Goal: Task Accomplishment & Management: Understand process/instructions

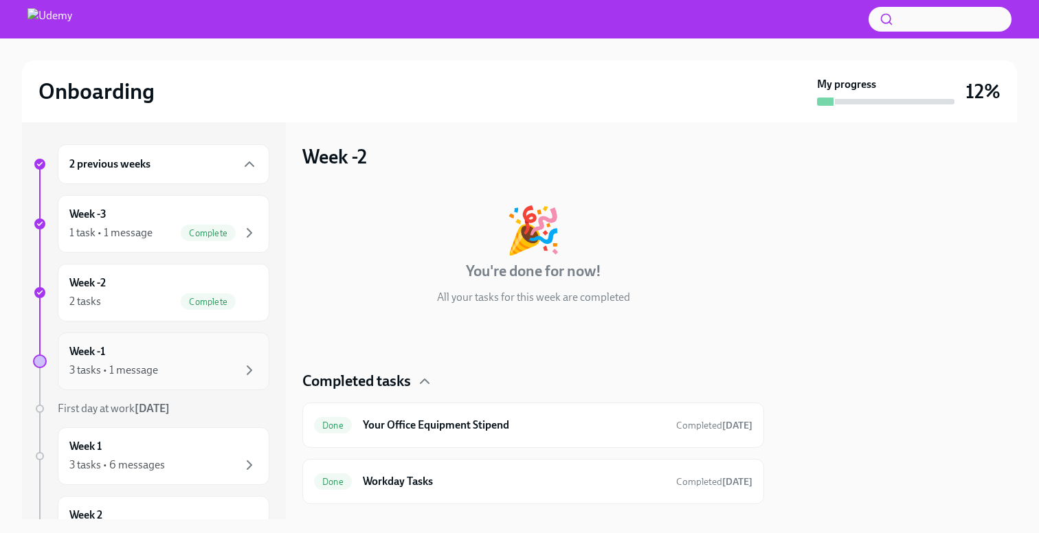
click at [176, 370] on div "3 tasks • 1 message" at bounding box center [163, 370] width 188 height 16
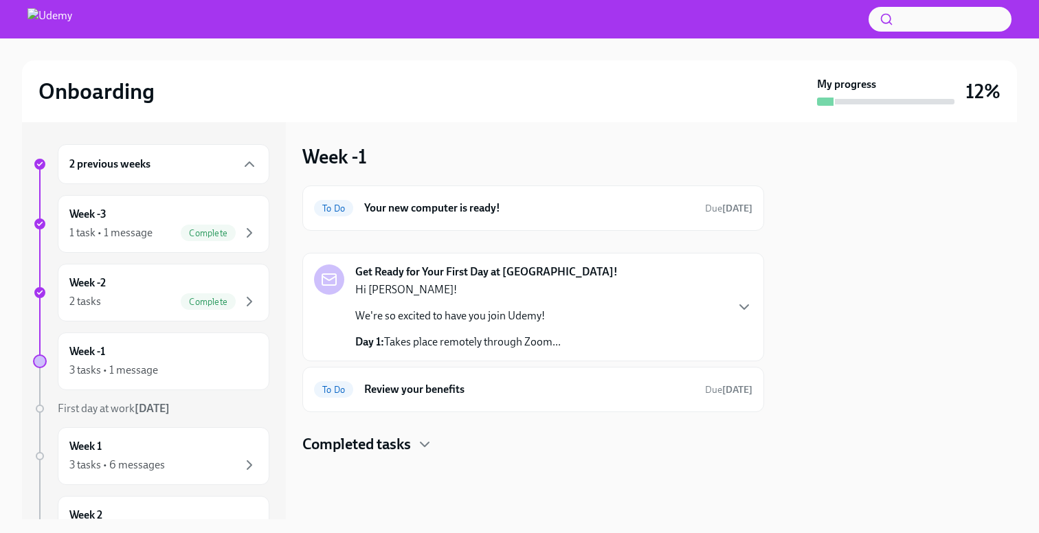
click at [626, 296] on div "Get Ready for Your First Day at Udemy! Hi Fernando! We're so excited to have yo…" at bounding box center [533, 307] width 438 height 85
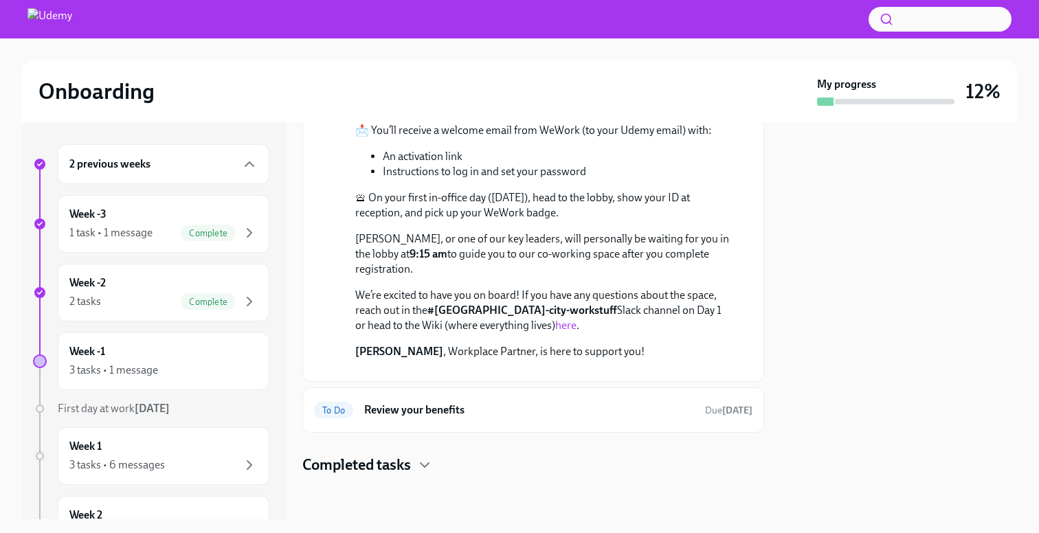
scroll to position [750, 0]
click at [413, 460] on div "Completed tasks" at bounding box center [533, 465] width 462 height 21
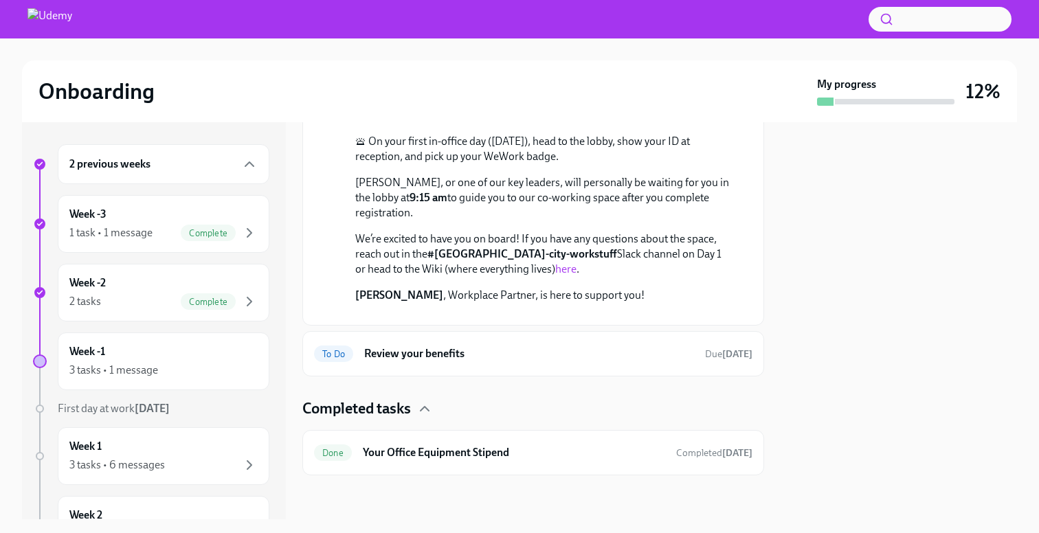
scroll to position [806, 0]
click at [515, 354] on h6 "Review your benefits" at bounding box center [529, 353] width 330 height 15
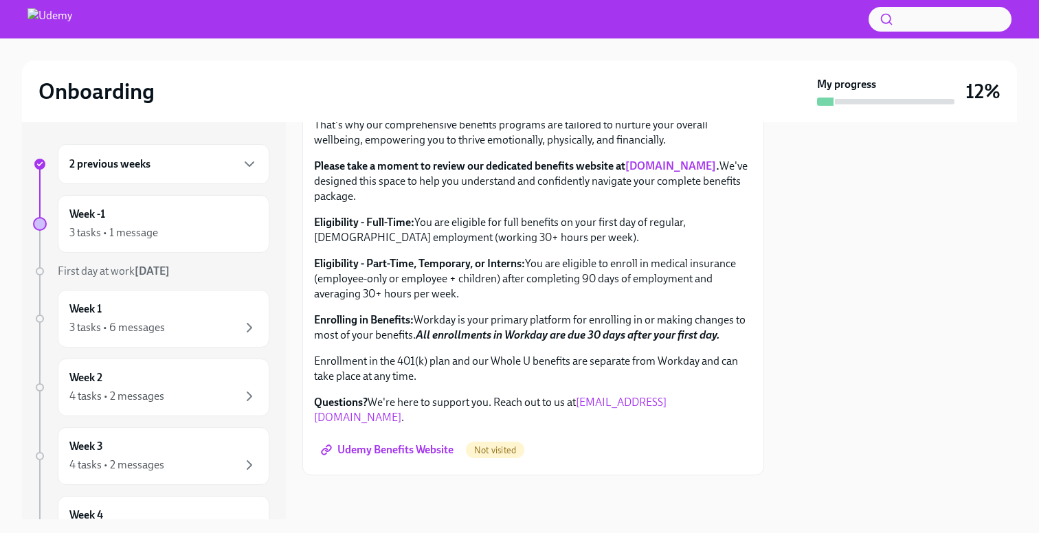
scroll to position [458, 0]
click at [687, 173] on link "benefits.udemy.com" at bounding box center [670, 165] width 91 height 13
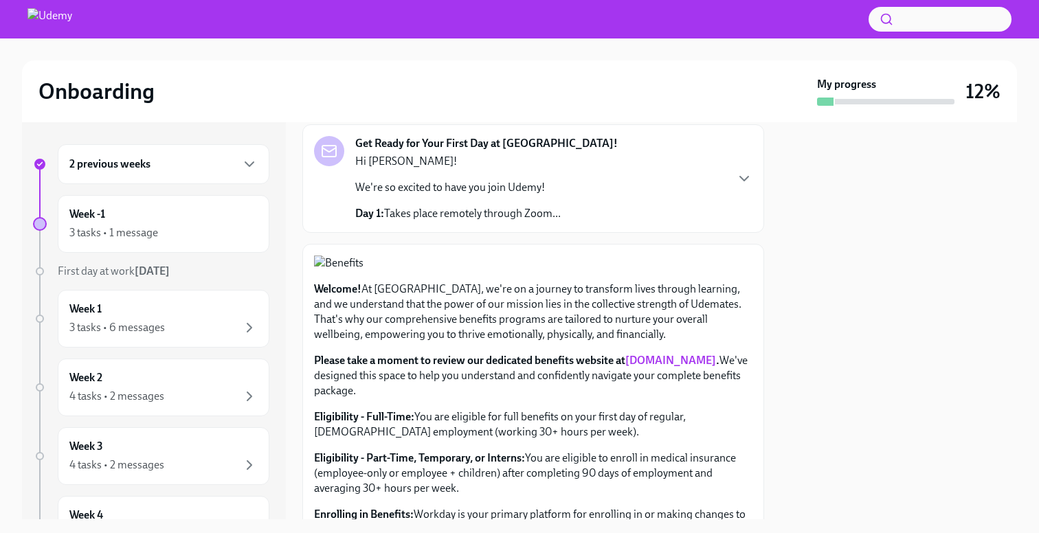
scroll to position [0, 0]
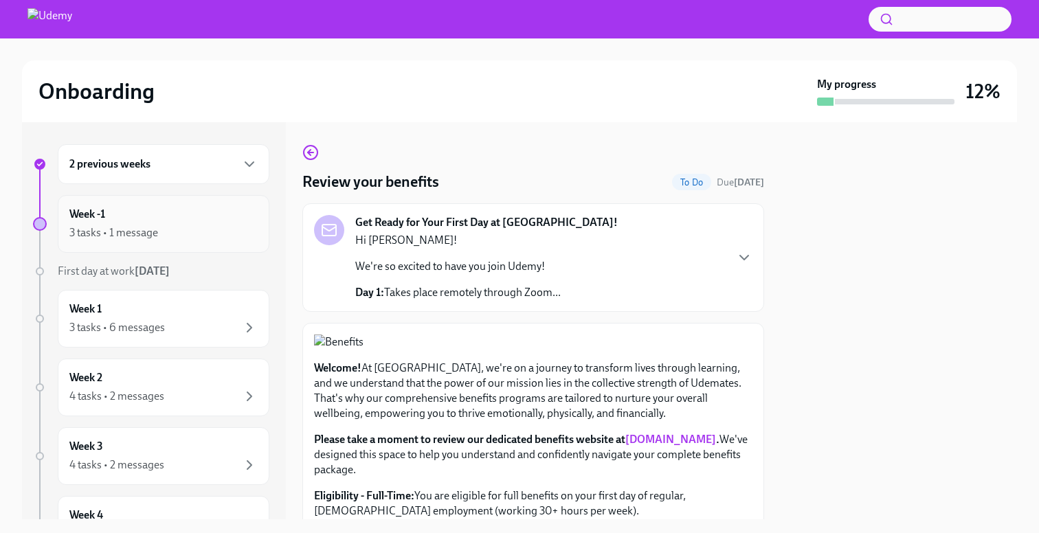
click at [172, 220] on div "Week -1 3 tasks • 1 message" at bounding box center [163, 224] width 188 height 34
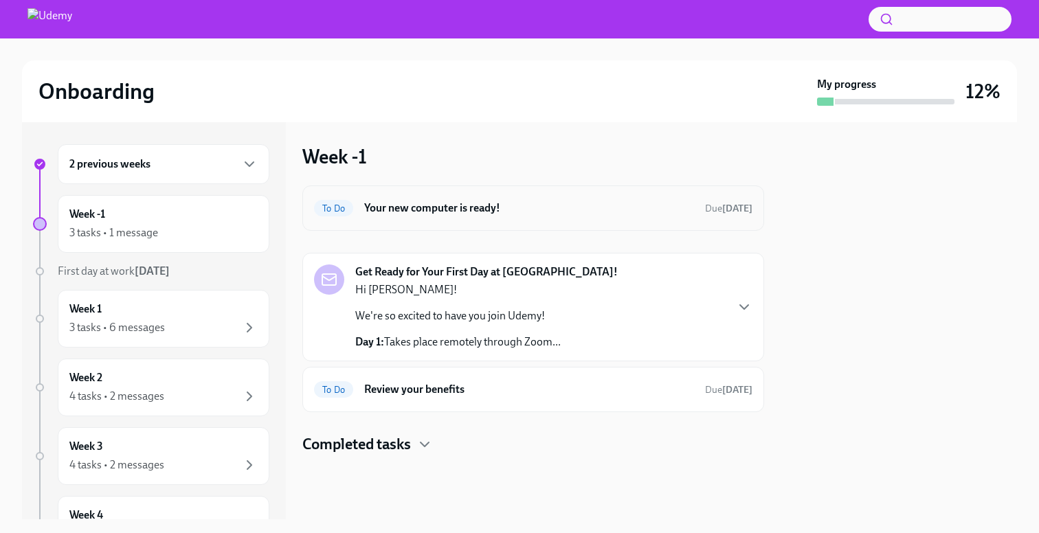
click at [438, 208] on h6 "Your new computer is ready!" at bounding box center [529, 208] width 330 height 15
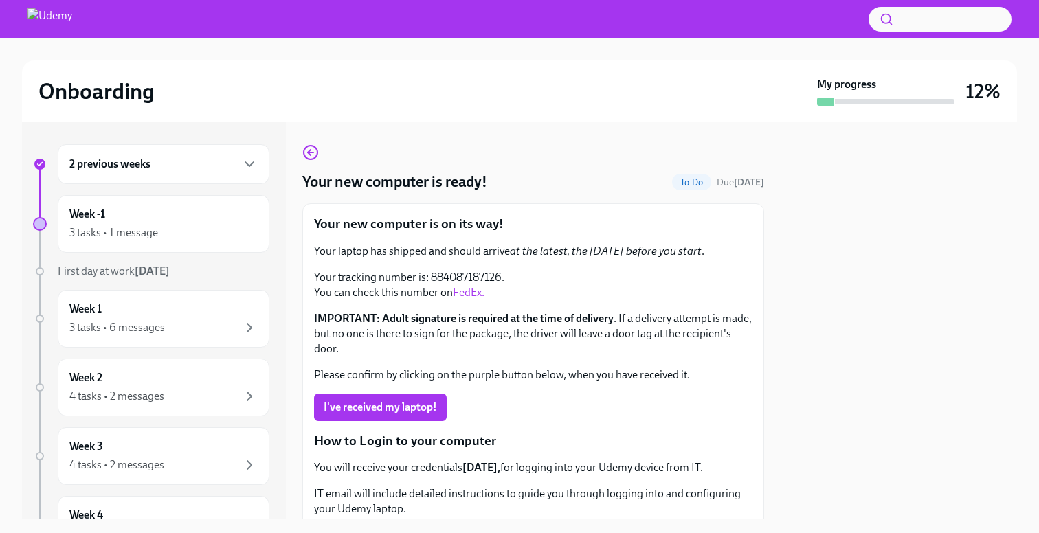
click at [468, 294] on link "FedEx." at bounding box center [469, 292] width 32 height 13
click at [469, 278] on p "Your tracking number is: 884087187126. You can check this number on FedEx." at bounding box center [533, 285] width 438 height 30
copy p "884087187126"
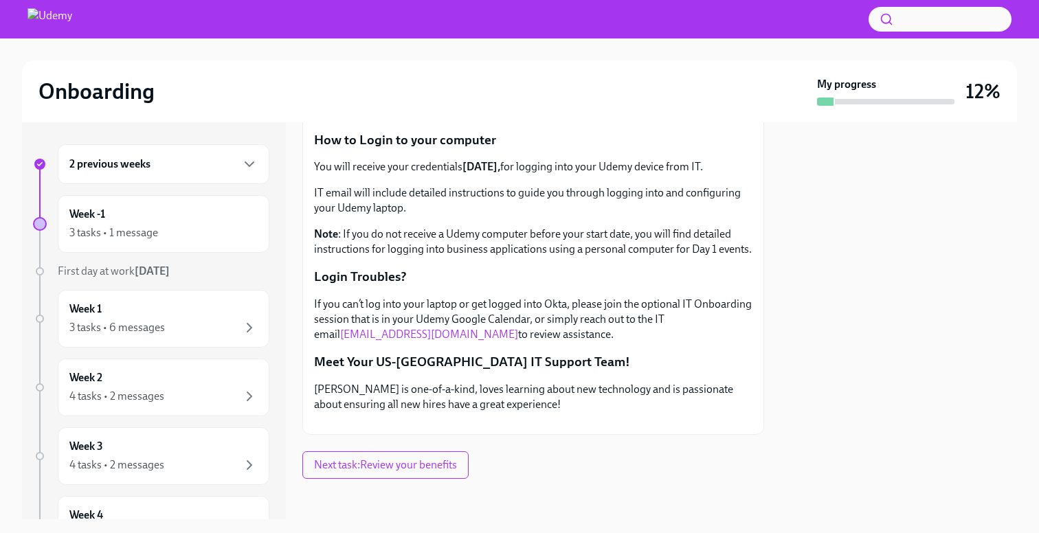
scroll to position [287, 0]
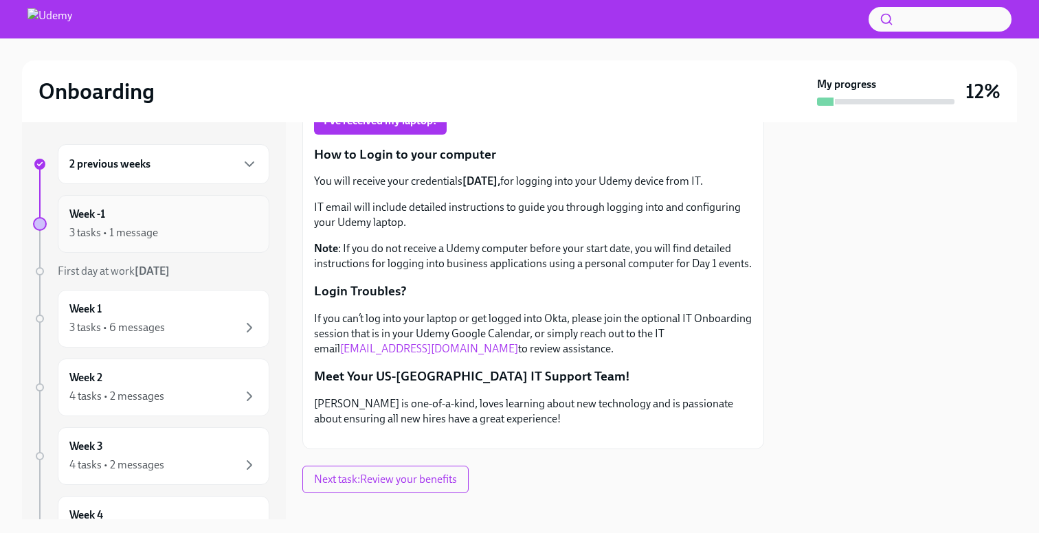
click at [218, 221] on div "Week -1 3 tasks • 1 message" at bounding box center [163, 224] width 188 height 34
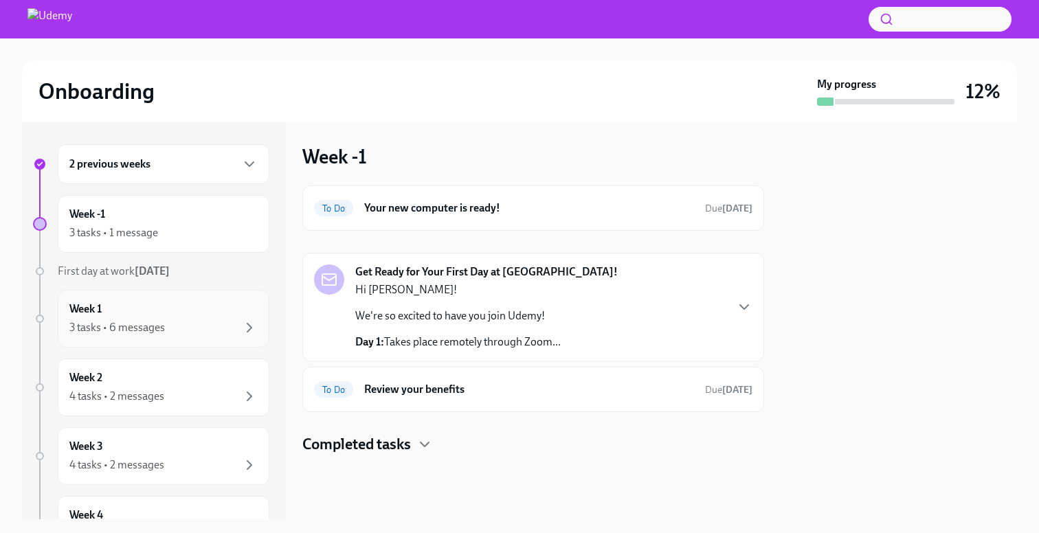
click at [218, 323] on div "3 tasks • 6 messages" at bounding box center [163, 328] width 188 height 16
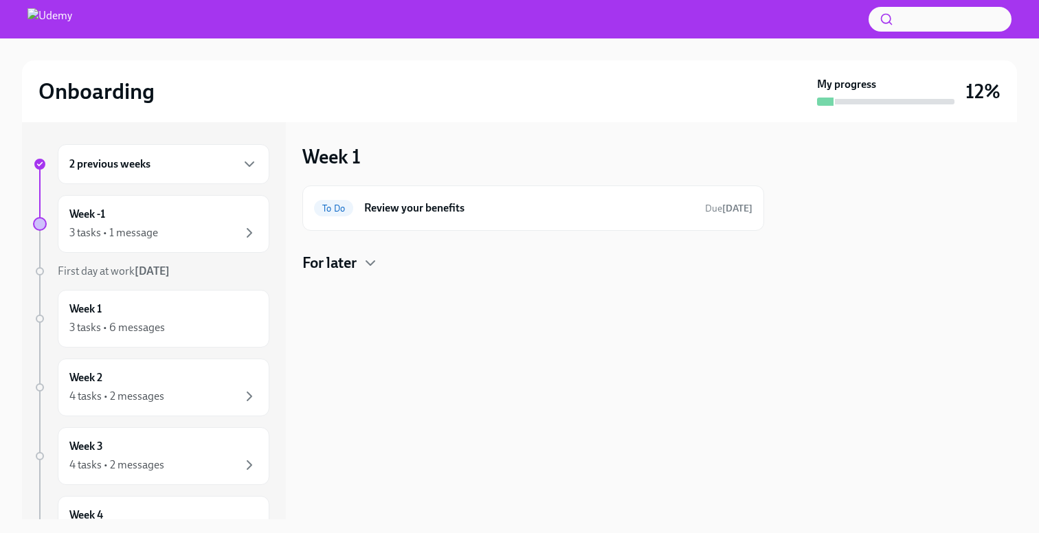
click at [344, 260] on h4 "For later" at bounding box center [329, 263] width 54 height 21
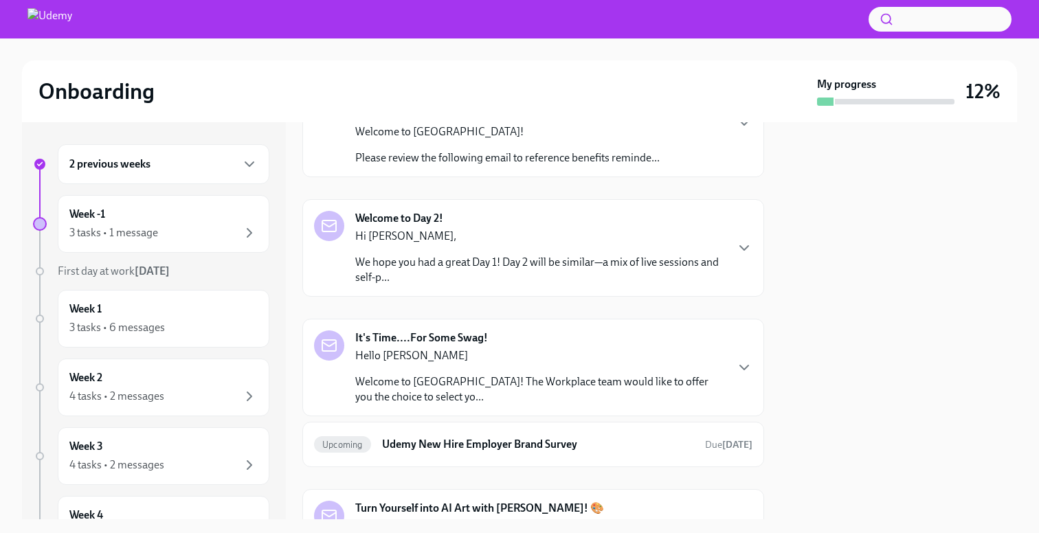
scroll to position [321, 0]
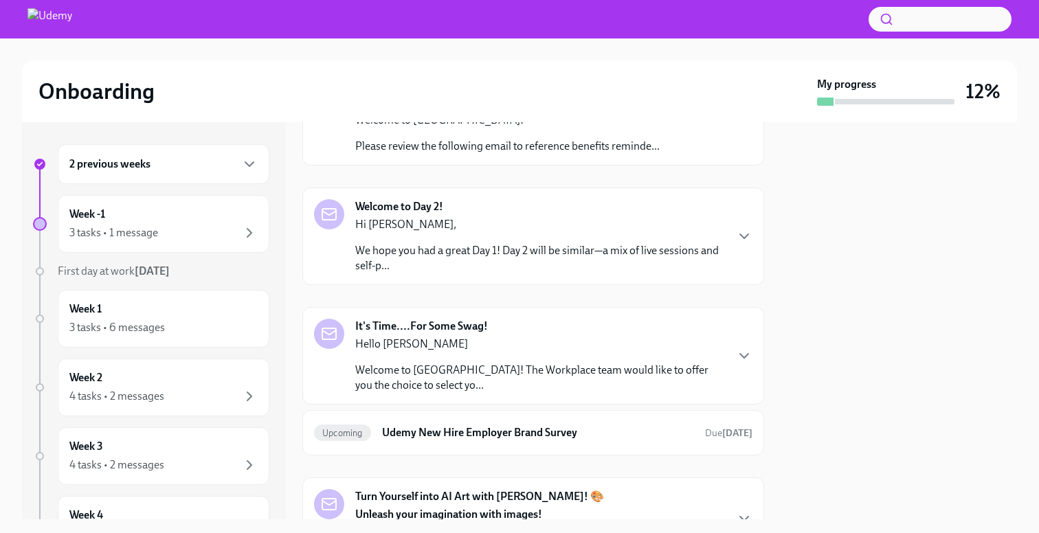
click at [711, 228] on p "Hi Fernando," at bounding box center [540, 224] width 370 height 15
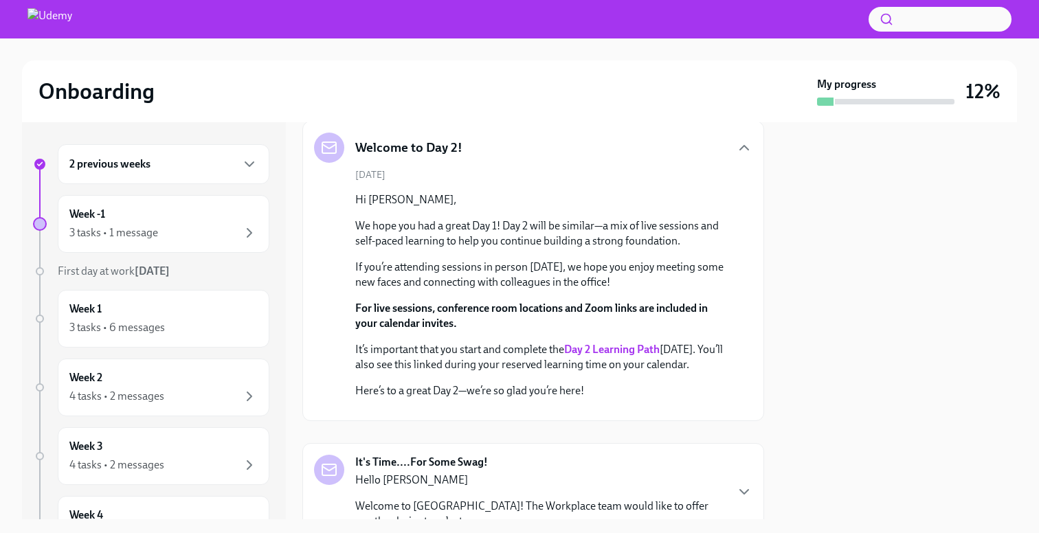
scroll to position [0, 0]
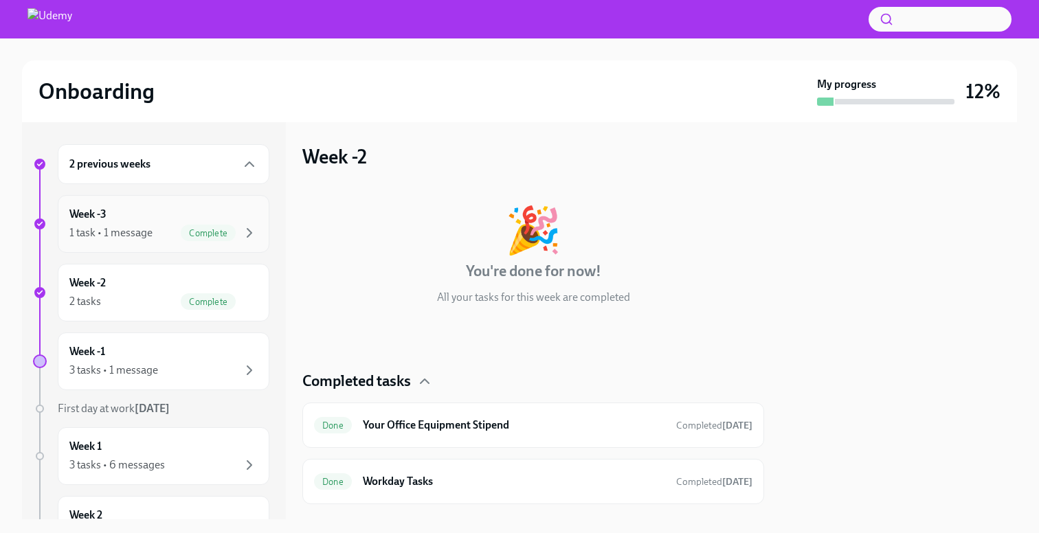
click at [160, 211] on div "Week -3 1 task • 1 message Complete" at bounding box center [163, 224] width 188 height 34
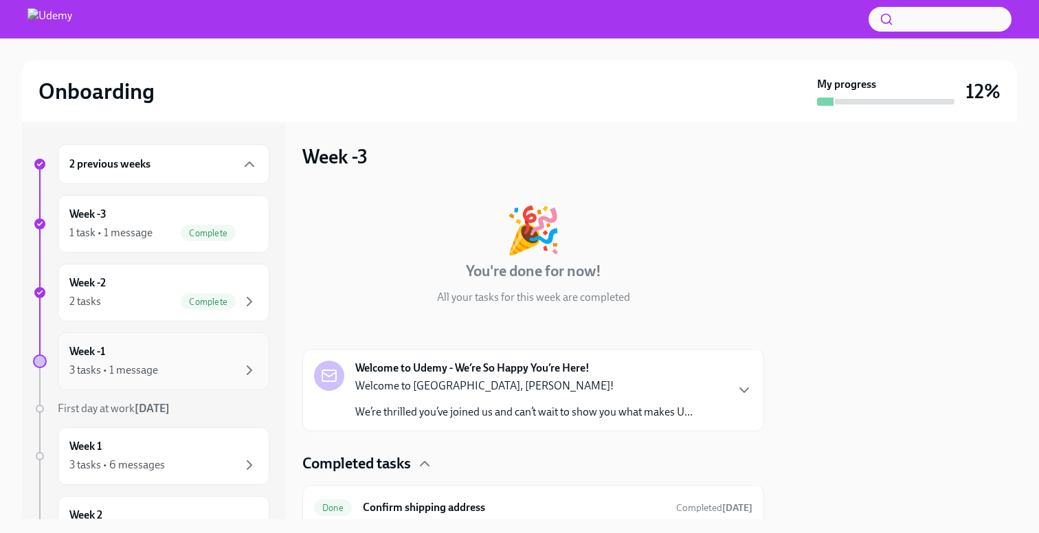
click at [174, 378] on div "3 tasks • 1 message" at bounding box center [163, 370] width 188 height 16
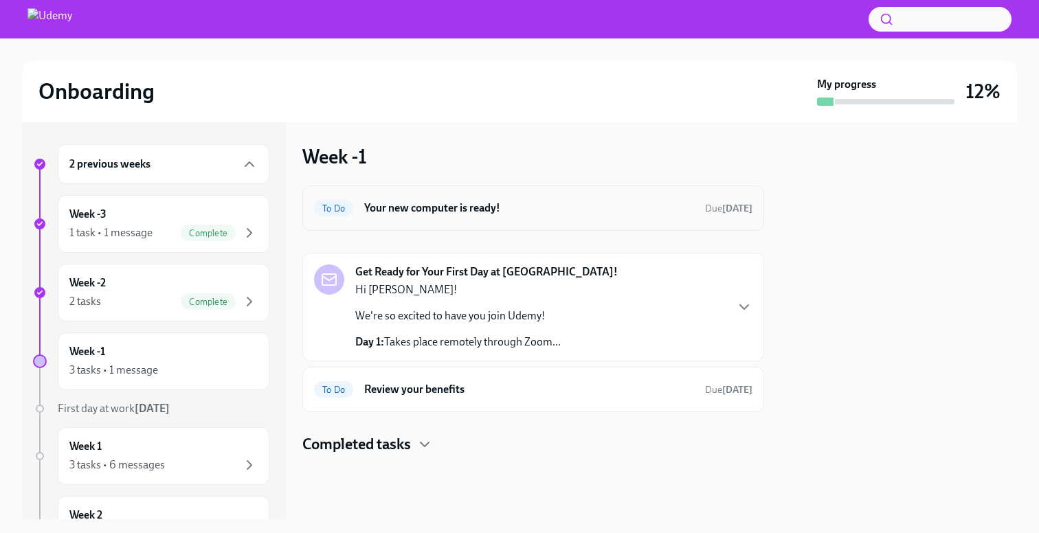
click at [548, 212] on h6 "Your new computer is ready!" at bounding box center [529, 208] width 330 height 15
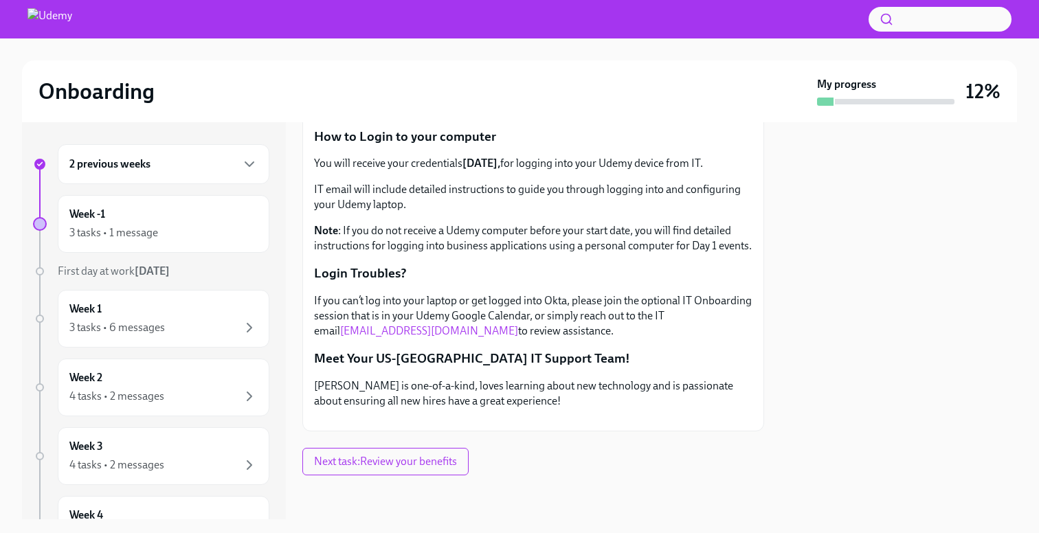
scroll to position [320, 0]
drag, startPoint x: 418, startPoint y: 317, endPoint x: 696, endPoint y: 300, distance: 278.2
click at [696, 300] on p "If you can’t log into your laptop or get logged into Okta, please join the opti…" at bounding box center [533, 315] width 438 height 45
copy p "t-support@udemy.com"
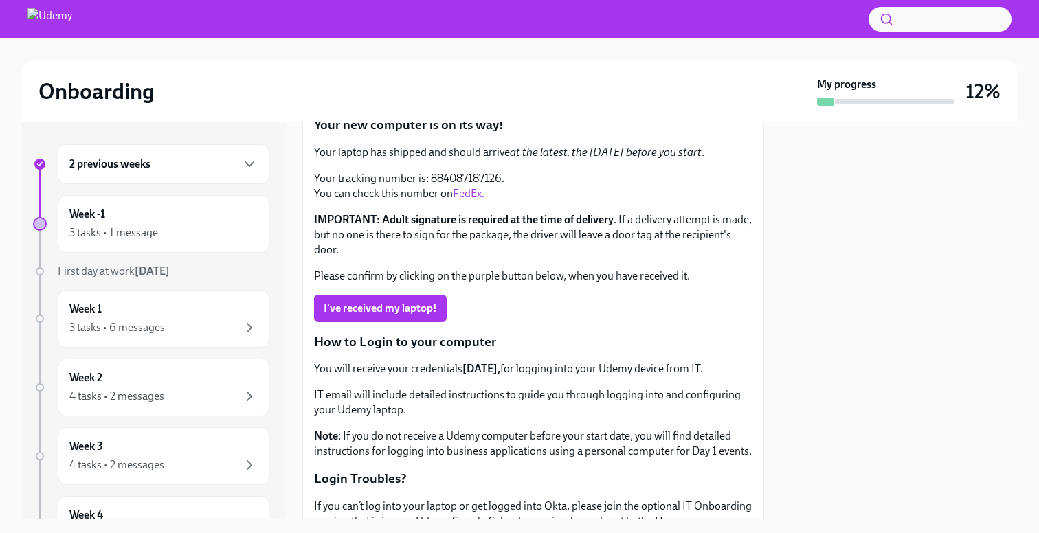
scroll to position [74, 0]
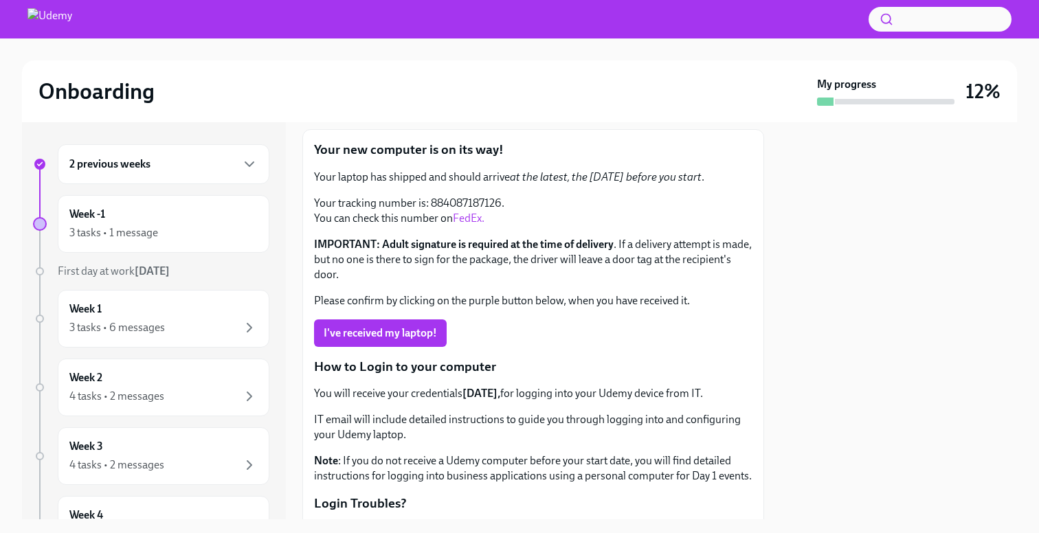
click at [204, 179] on div "2 previous weeks" at bounding box center [164, 164] width 212 height 40
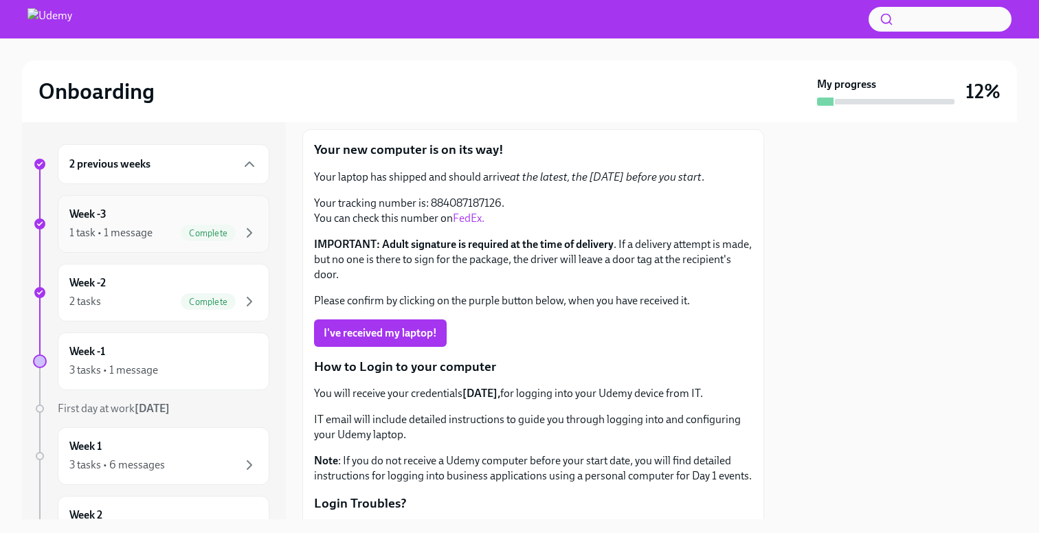
click at [155, 219] on div "Week -3 1 task • 1 message Complete" at bounding box center [163, 224] width 188 height 34
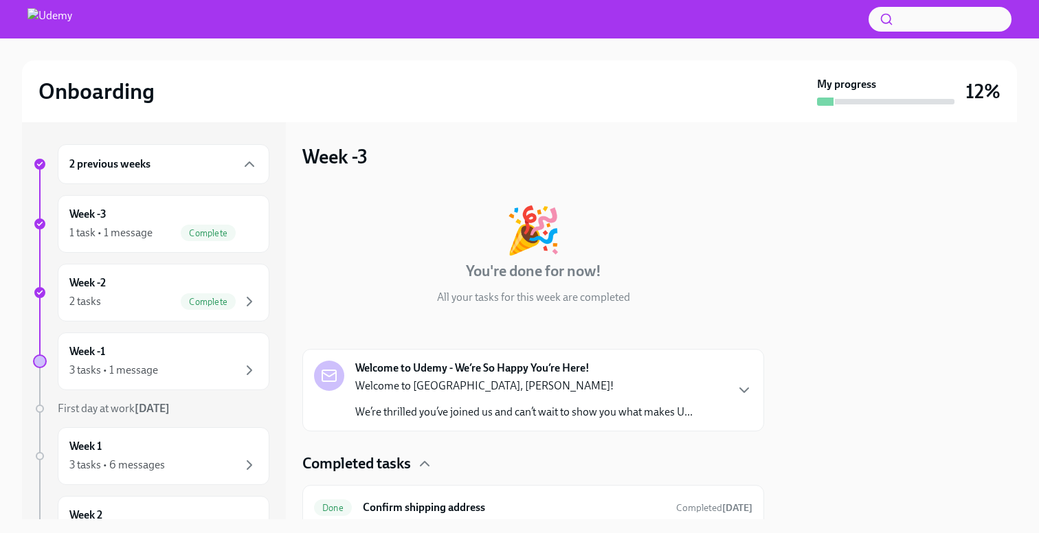
scroll to position [55, 0]
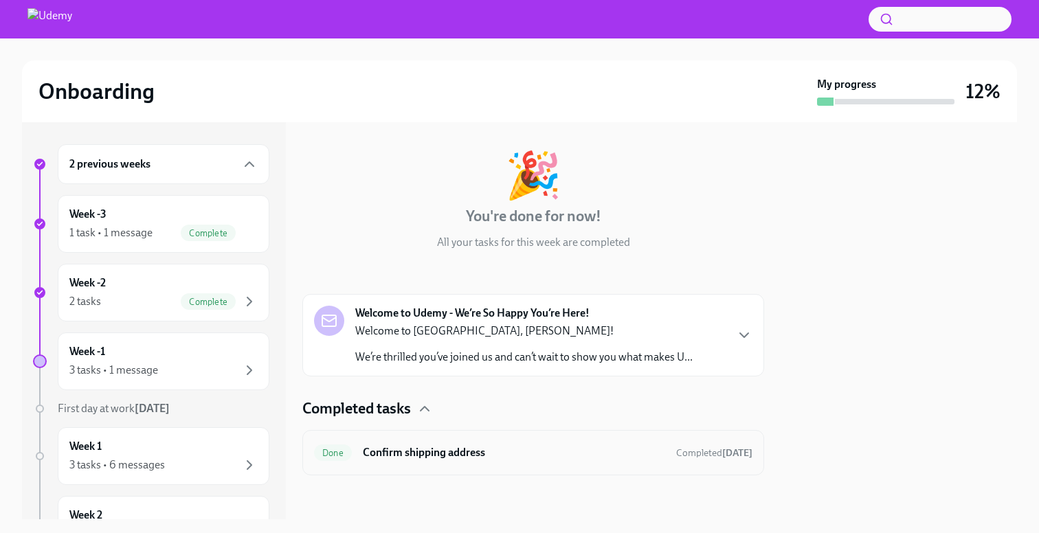
click at [531, 454] on h6 "Confirm shipping address" at bounding box center [514, 452] width 302 height 15
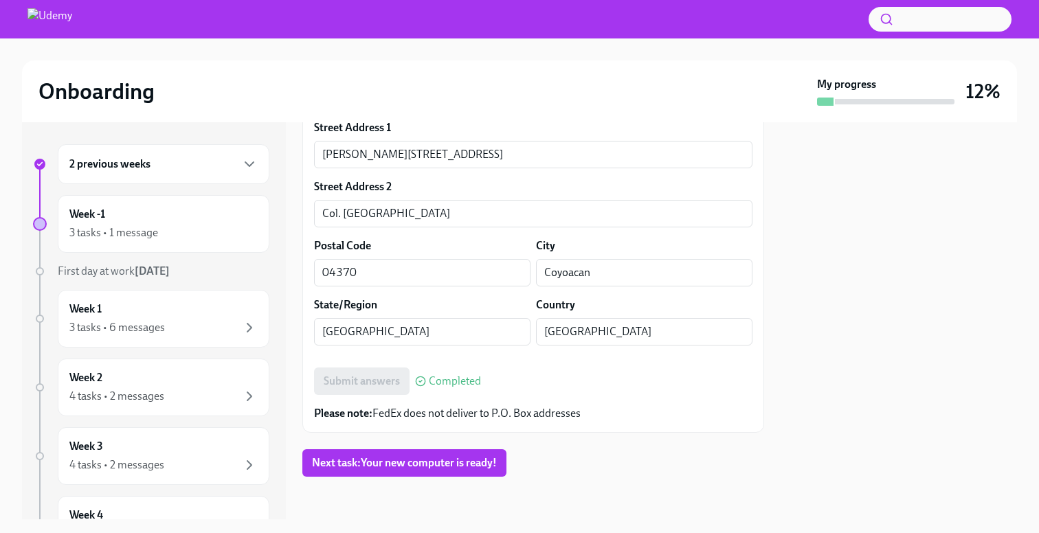
scroll to position [687, 0]
